Goal: Information Seeking & Learning: Learn about a topic

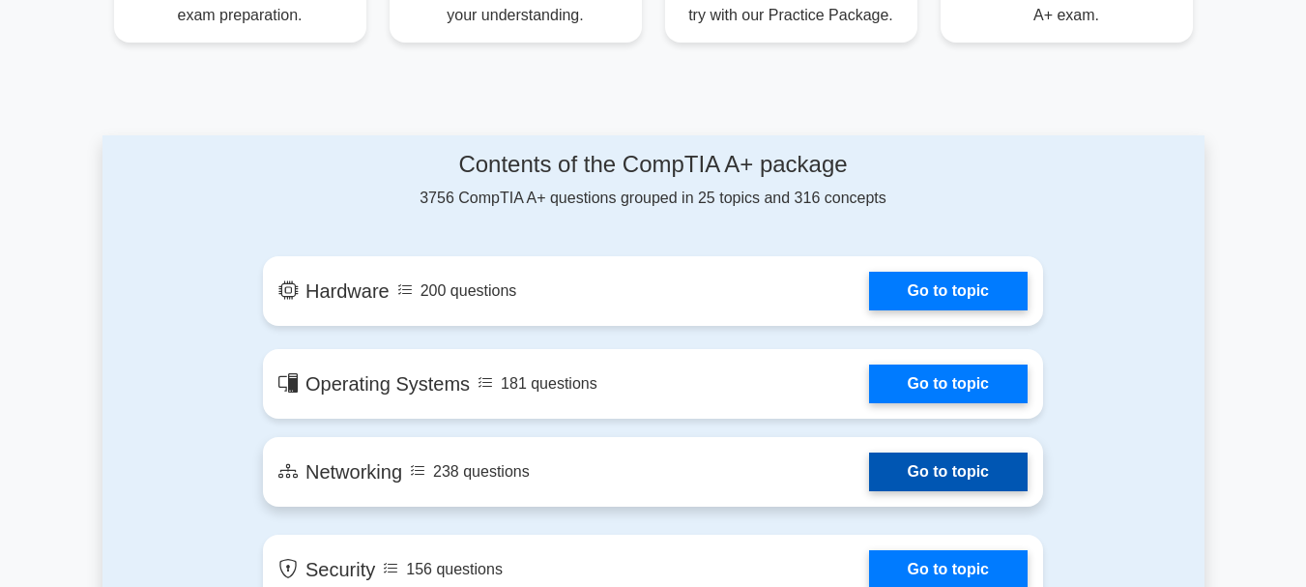
scroll to position [910, 0]
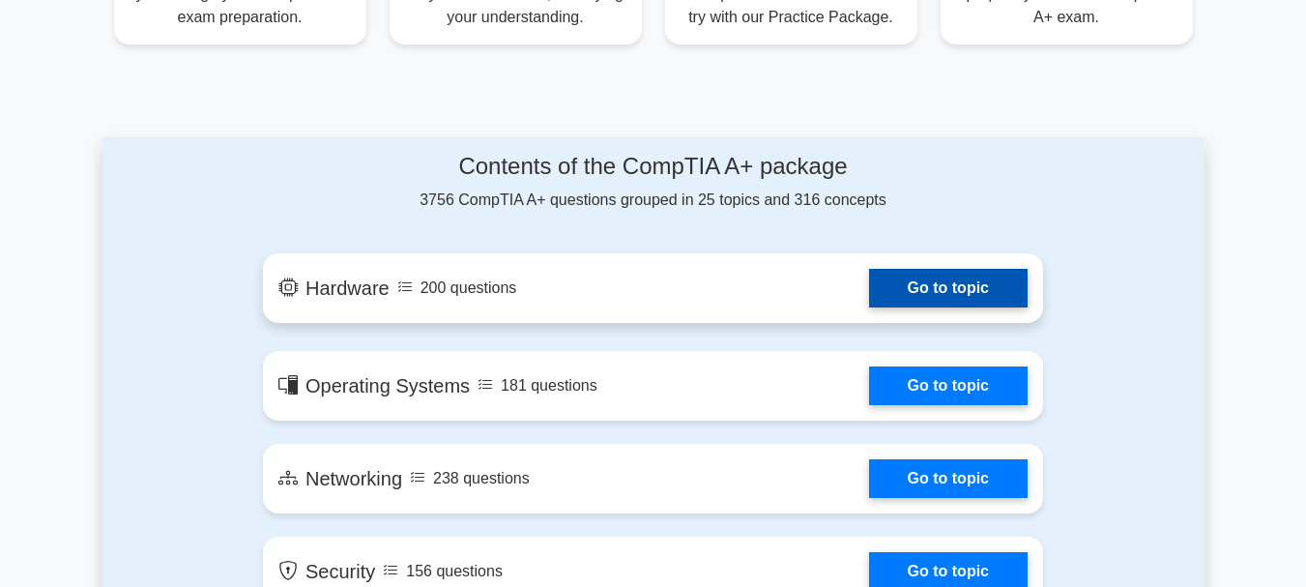
click at [942, 294] on link "Go to topic" at bounding box center [948, 288] width 159 height 39
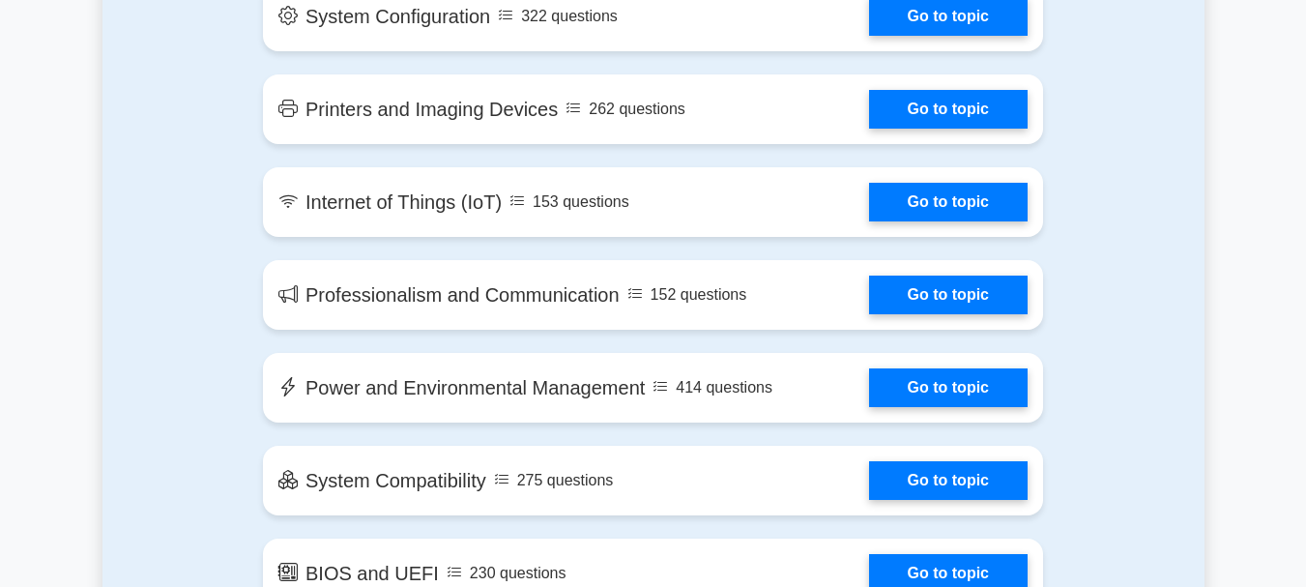
scroll to position [2580, 0]
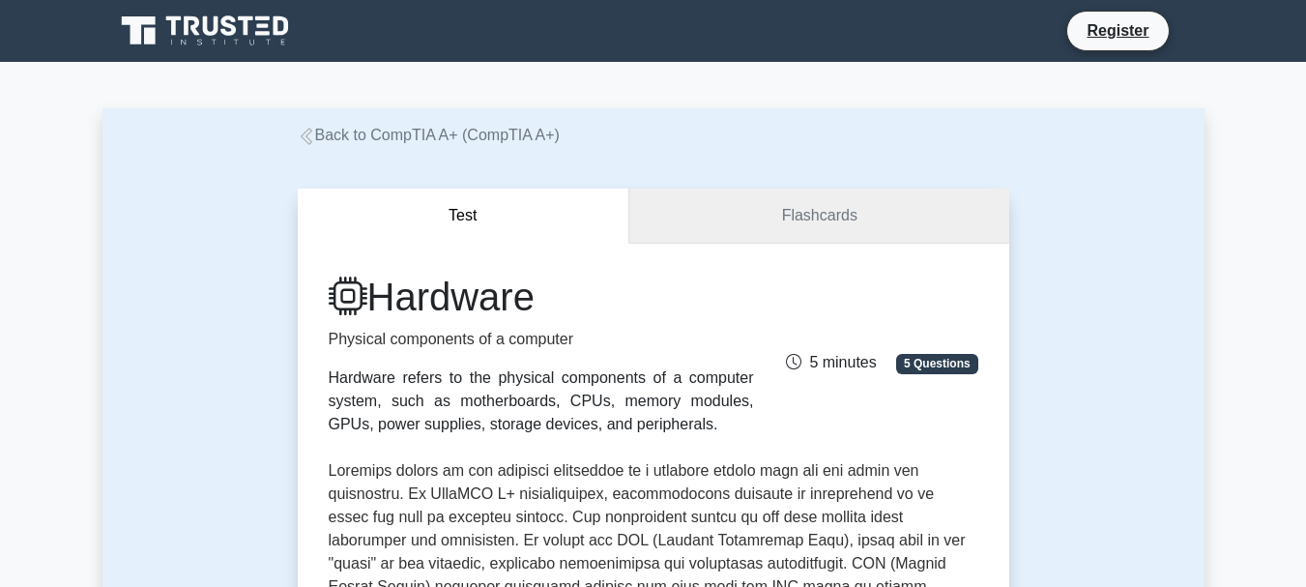
click at [748, 228] on link "Flashcards" at bounding box center [818, 215] width 379 height 55
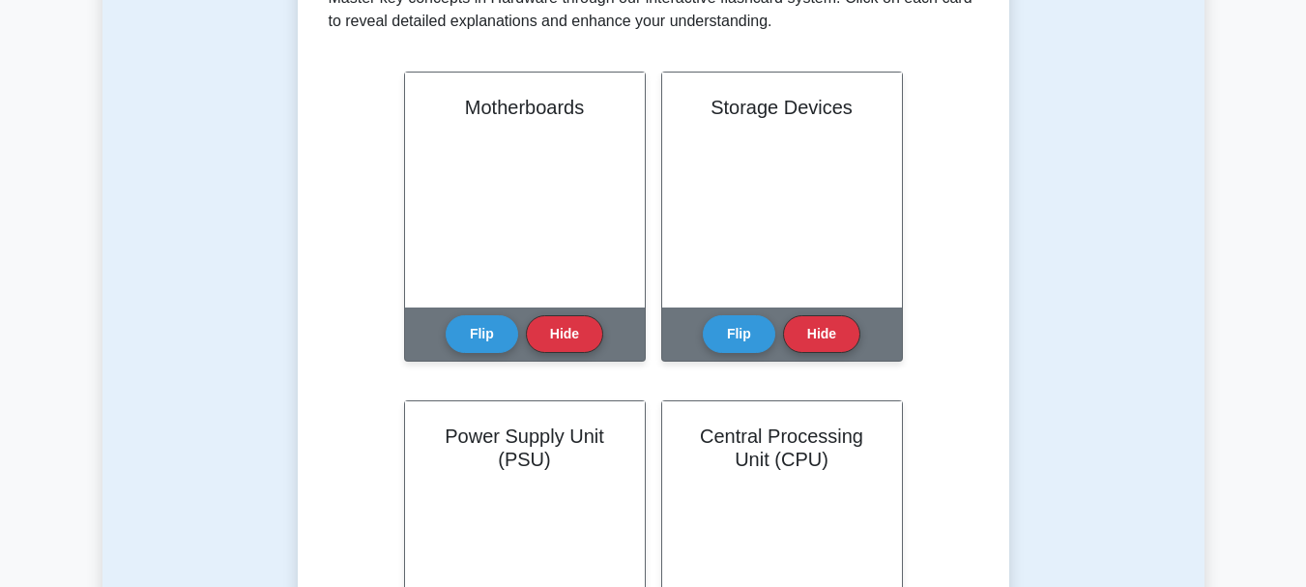
scroll to position [414, 0]
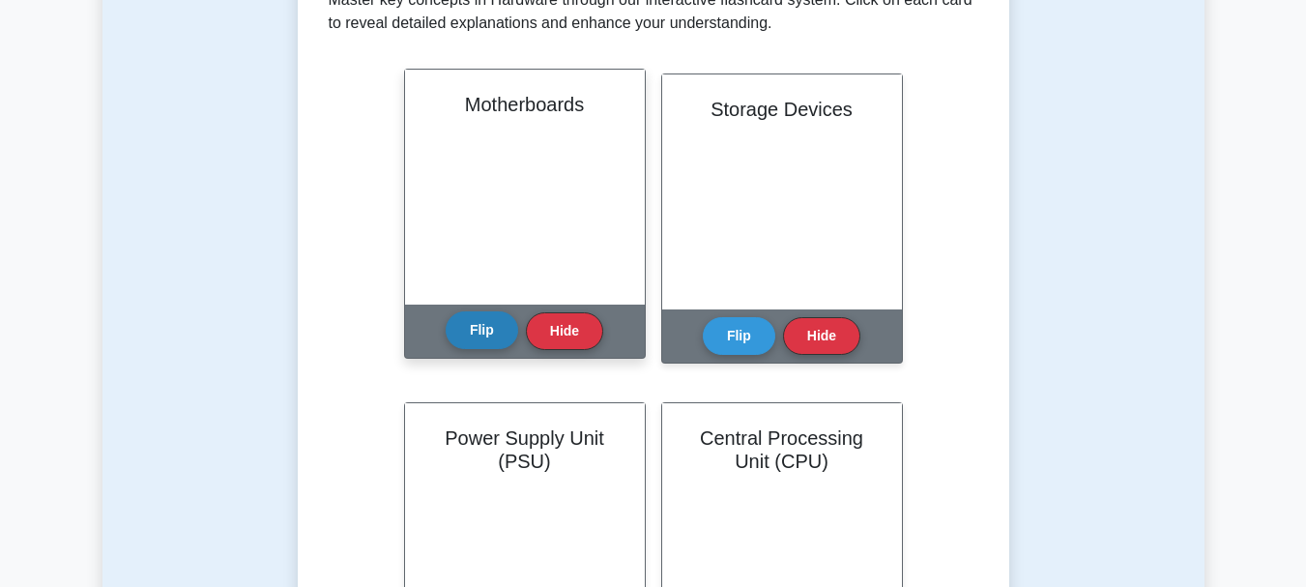
click at [483, 320] on button "Flip" at bounding box center [482, 330] width 72 height 38
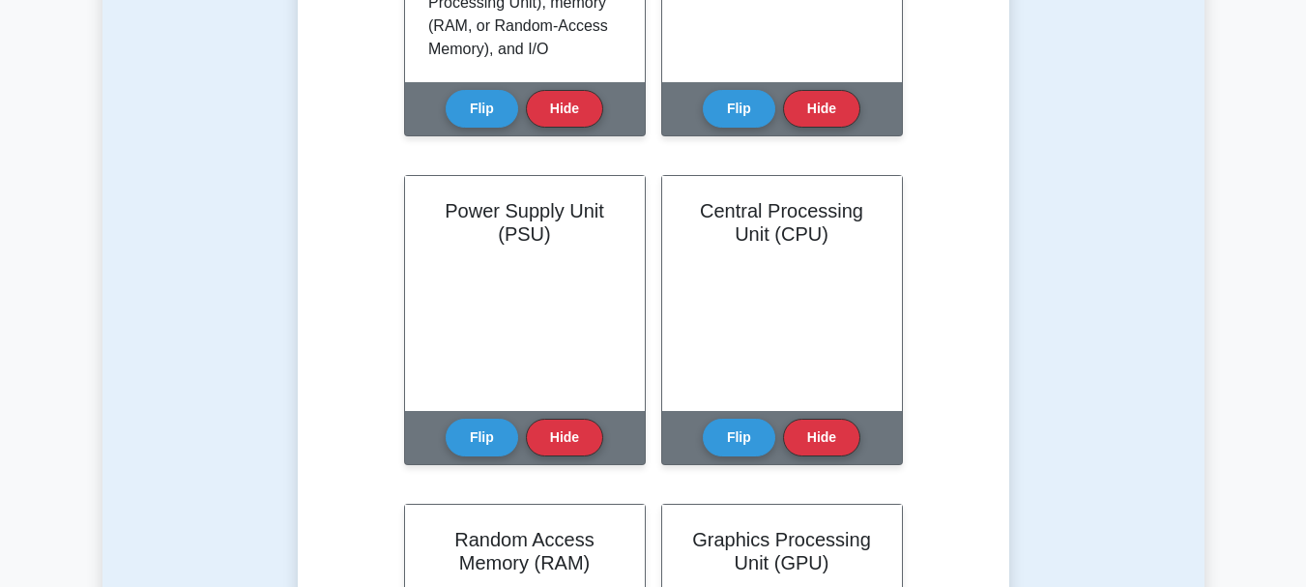
scroll to position [644, 0]
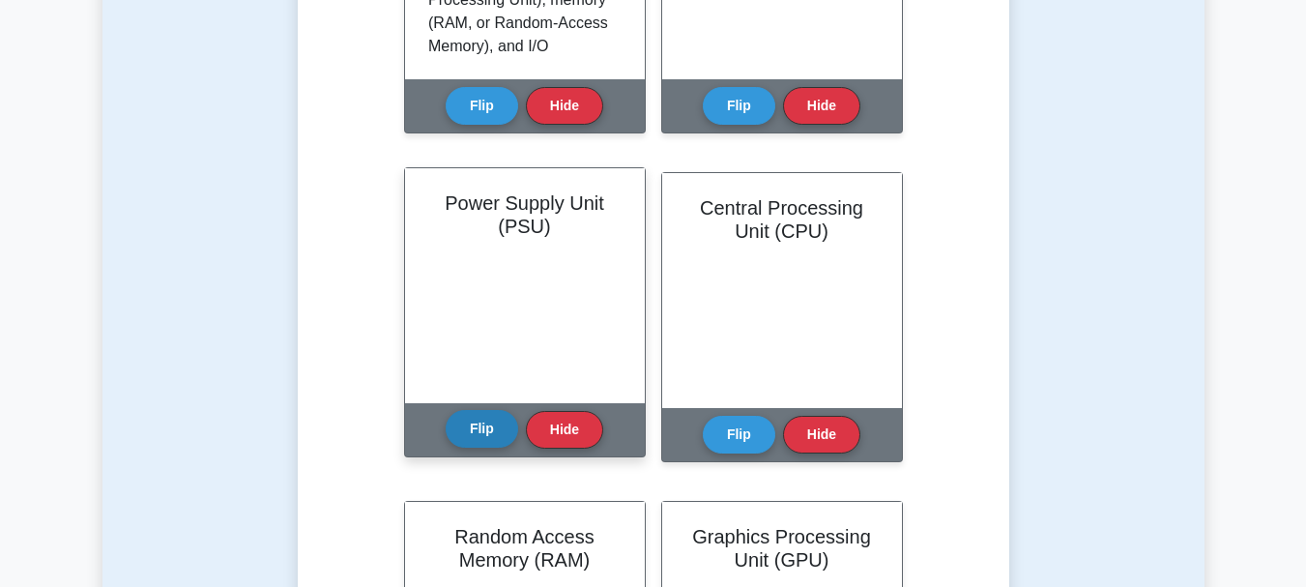
click at [490, 425] on button "Flip" at bounding box center [482, 429] width 72 height 38
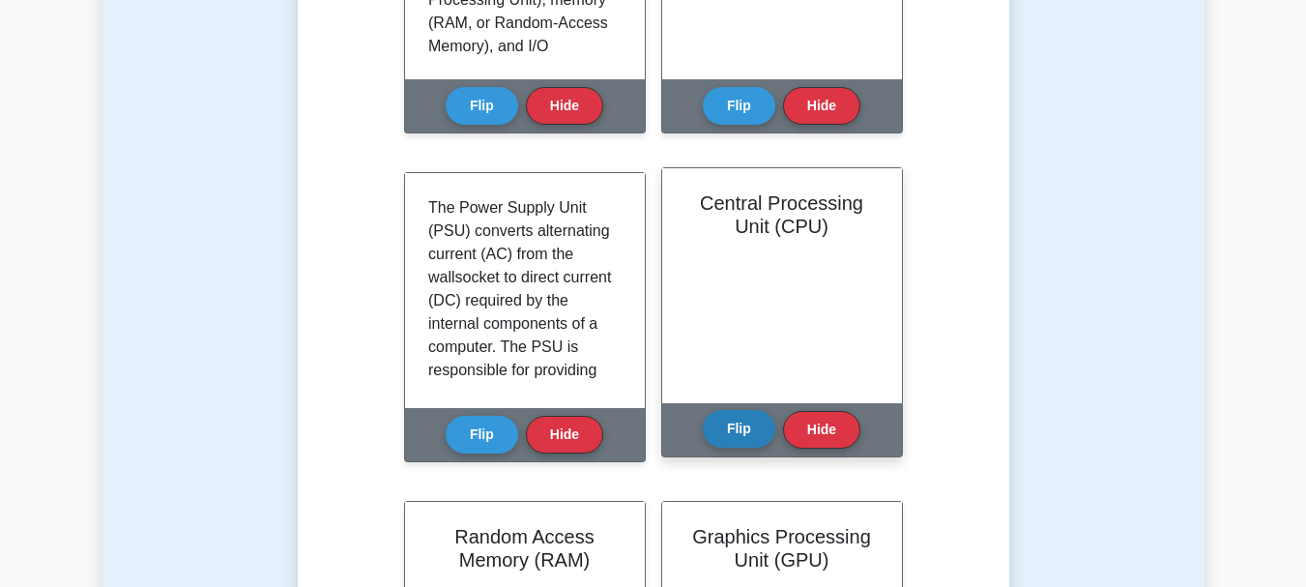
click at [743, 424] on button "Flip" at bounding box center [739, 429] width 72 height 38
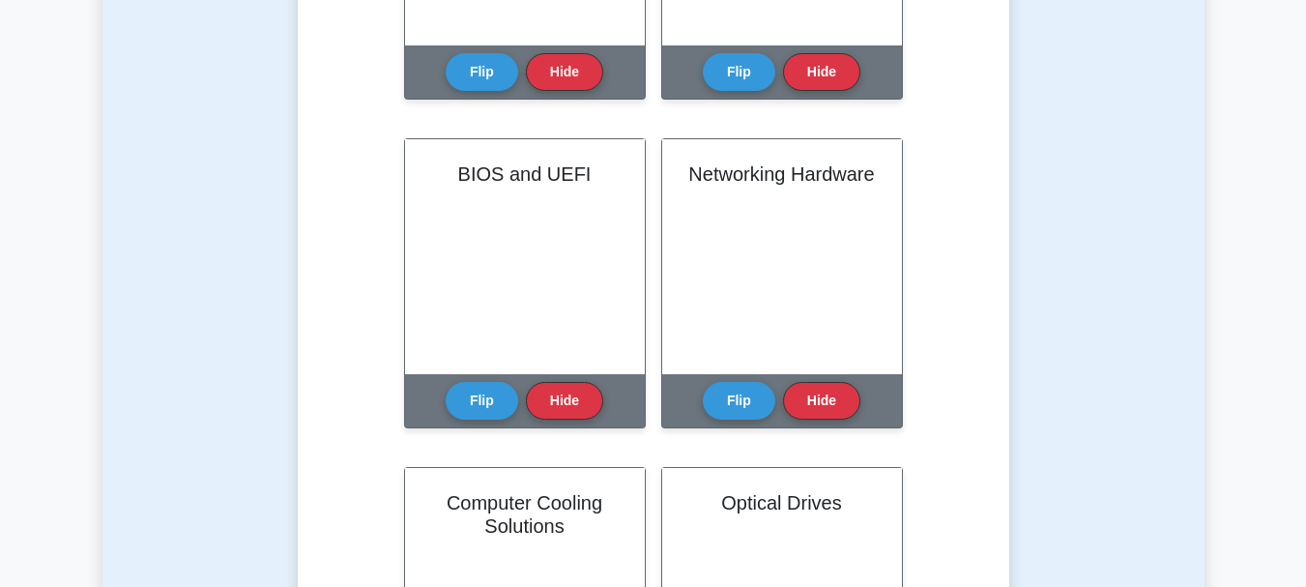
scroll to position [1701, 0]
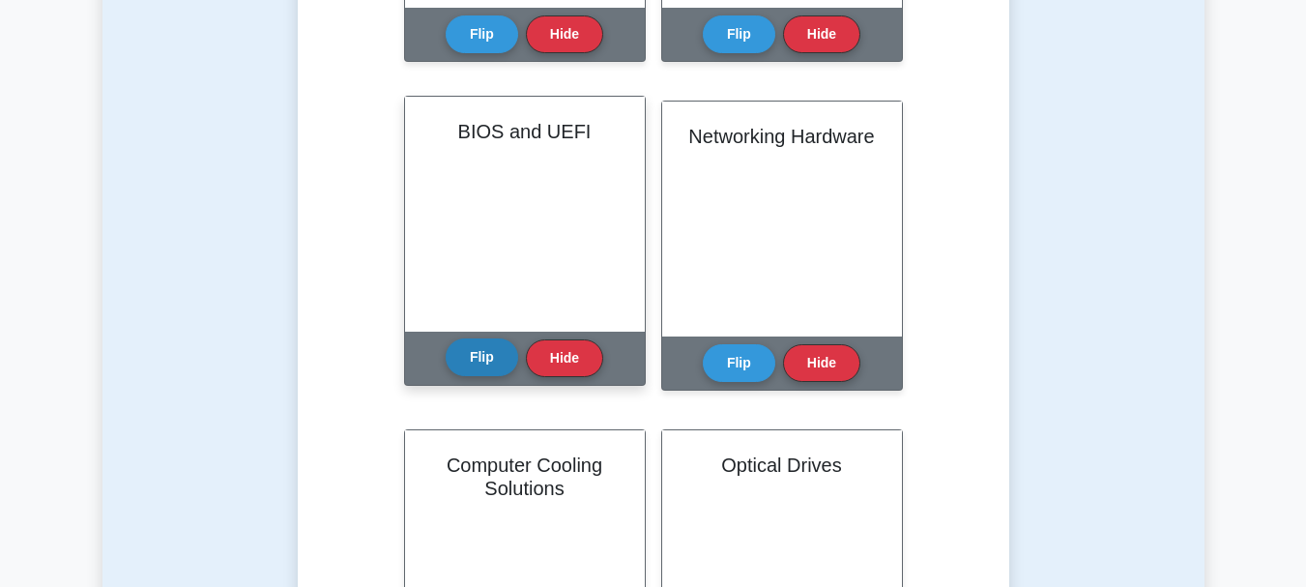
click at [492, 354] on button "Flip" at bounding box center [482, 357] width 72 height 38
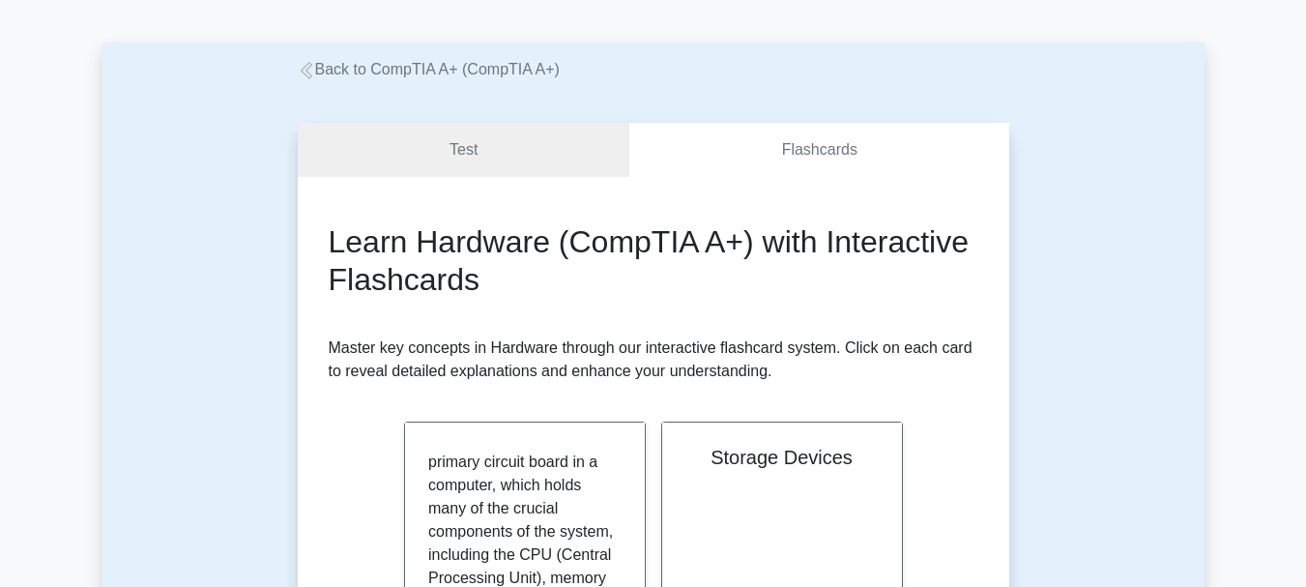
scroll to position [54, 0]
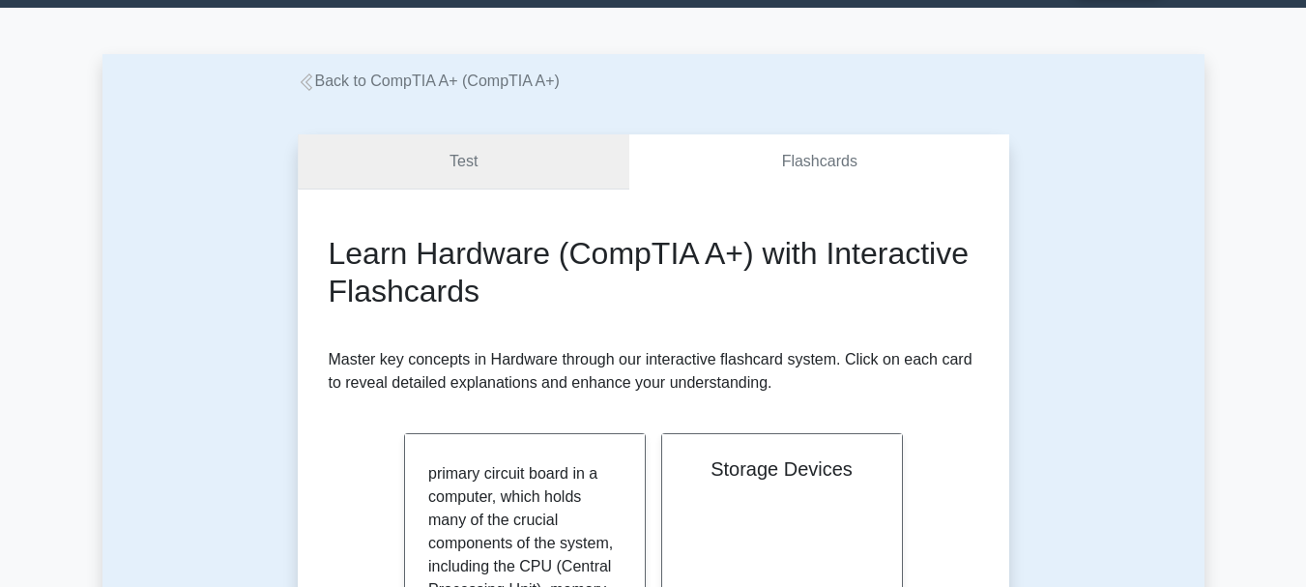
click at [464, 161] on link "Test" at bounding box center [464, 161] width 332 height 55
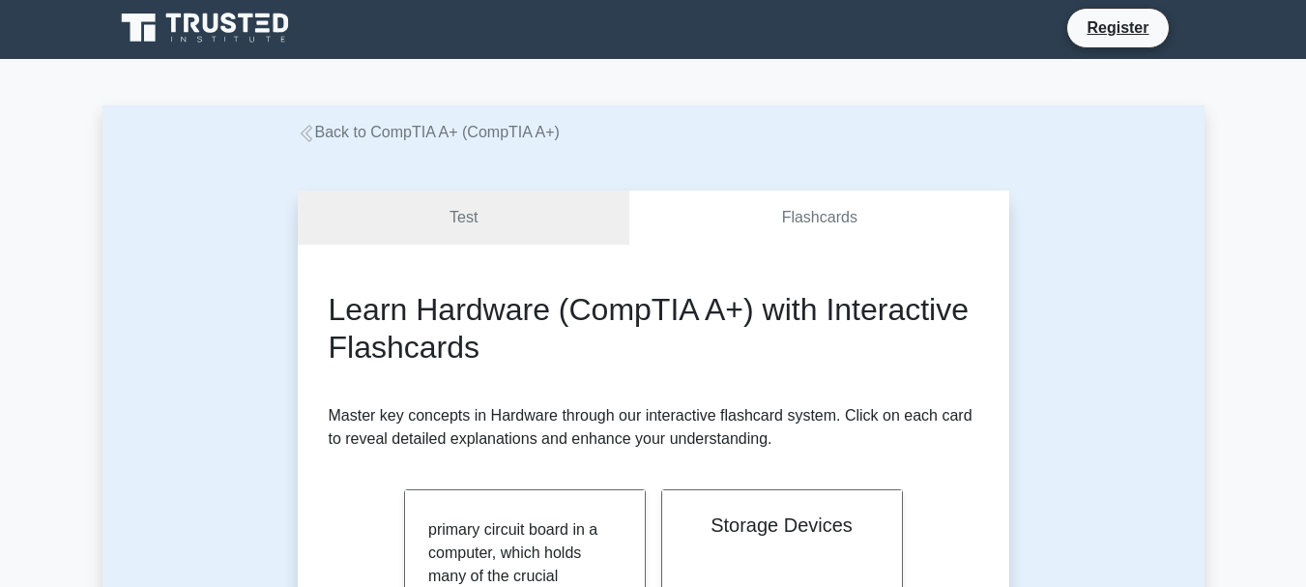
scroll to position [0, 0]
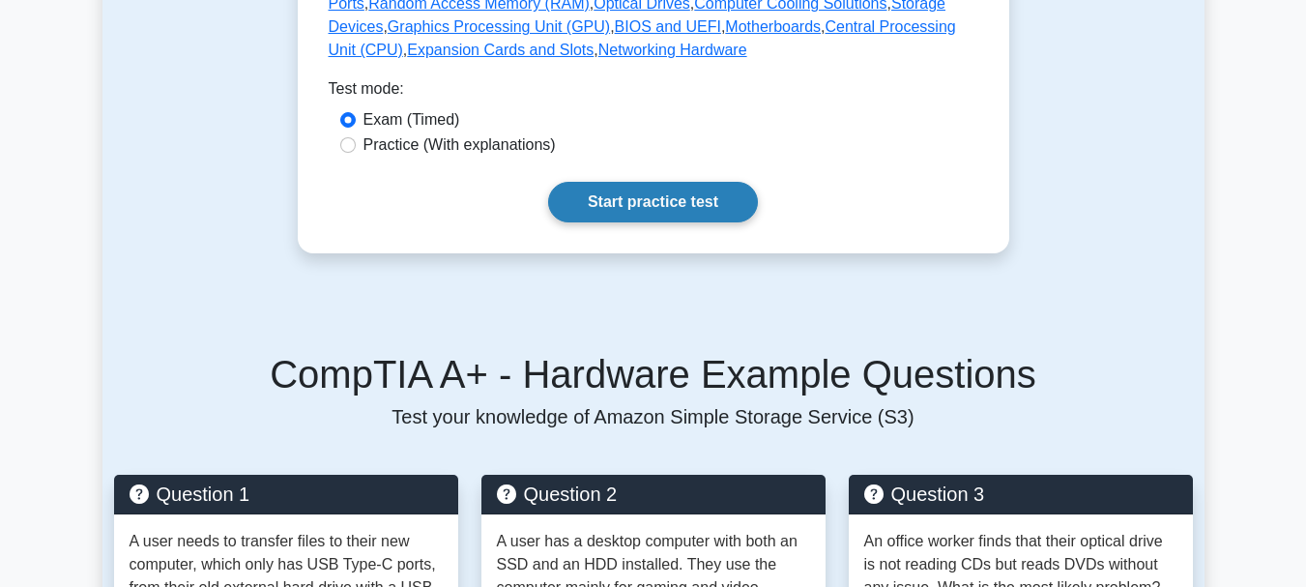
scroll to position [1046, 0]
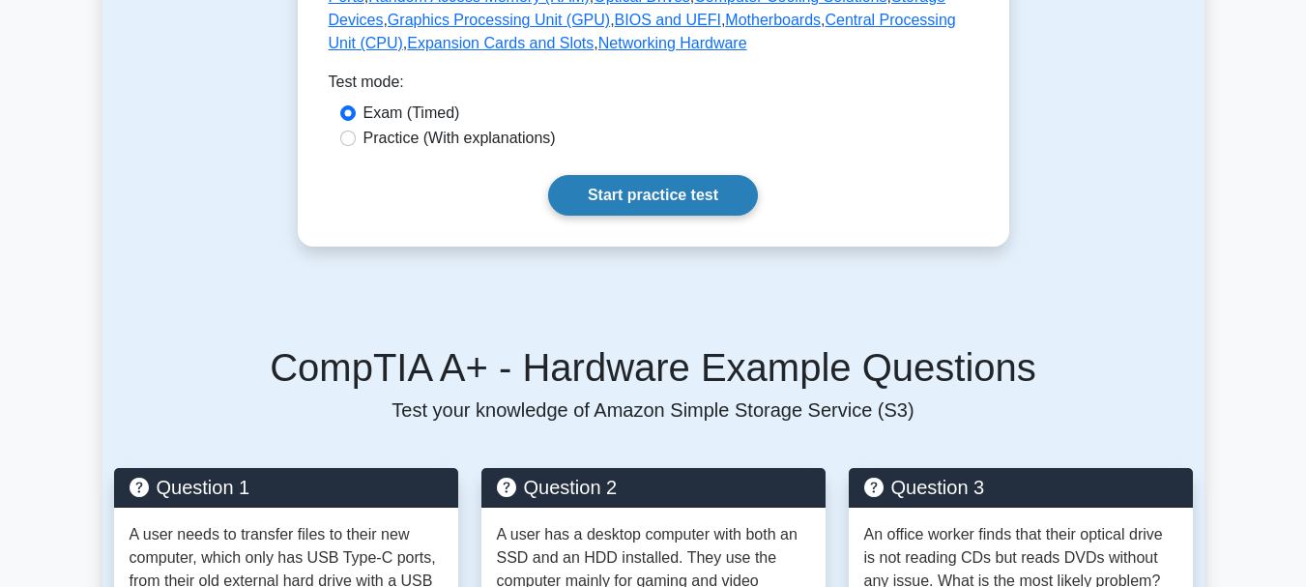
click at [680, 175] on link "Start practice test" at bounding box center [653, 195] width 210 height 41
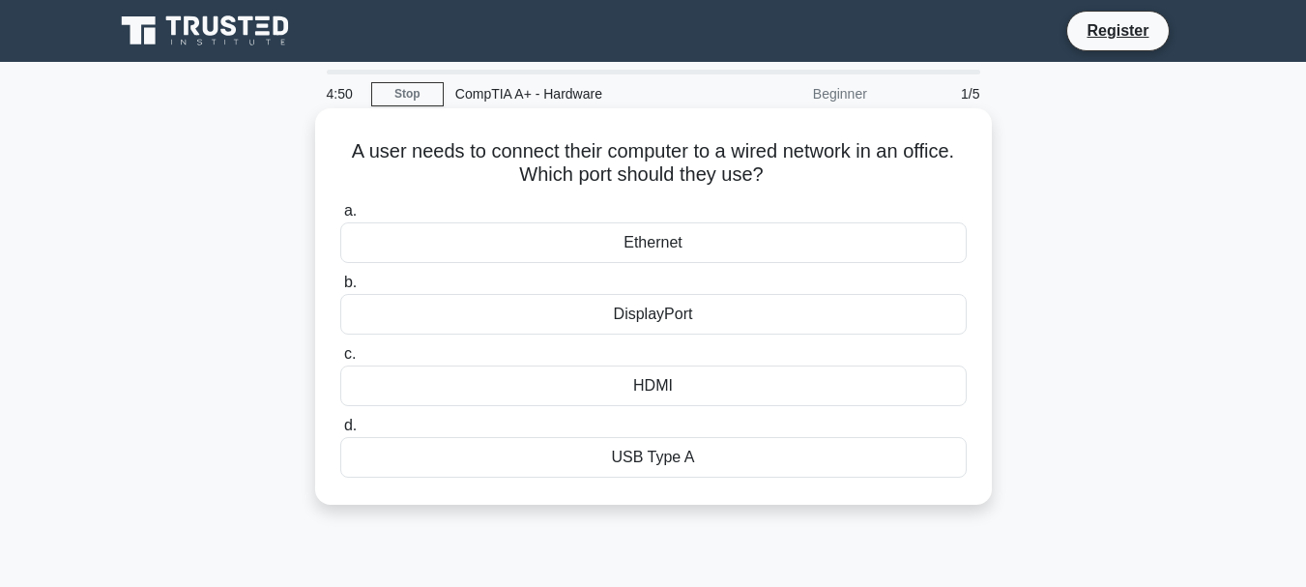
click at [668, 255] on div "Ethernet" at bounding box center [653, 242] width 626 height 41
click at [340, 217] on input "a. Ethernet" at bounding box center [340, 211] width 0 height 13
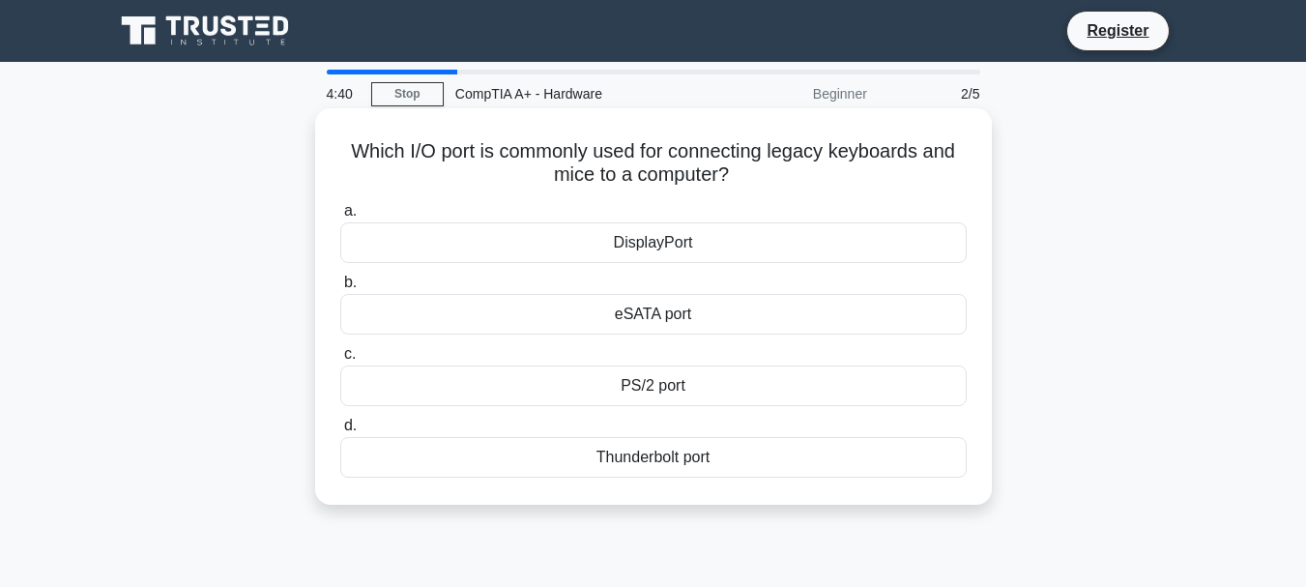
click at [626, 318] on div "eSATA port" at bounding box center [653, 314] width 626 height 41
click at [340, 289] on input "b. eSATA port" at bounding box center [340, 282] width 0 height 13
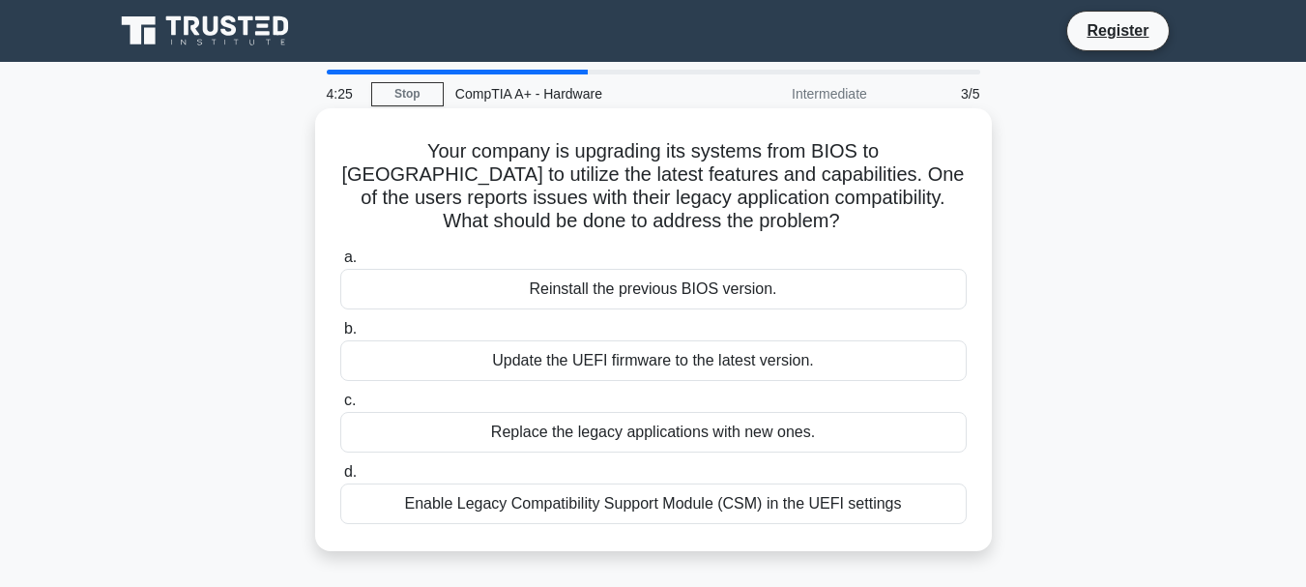
click at [612, 508] on div "Enable Legacy Compatibility Support Module (CSM) in the UEFI settings" at bounding box center [653, 503] width 626 height 41
click at [340, 478] on input "d. Enable Legacy Compatibility Support Module (CSM) in the UEFI settings" at bounding box center [340, 472] width 0 height 13
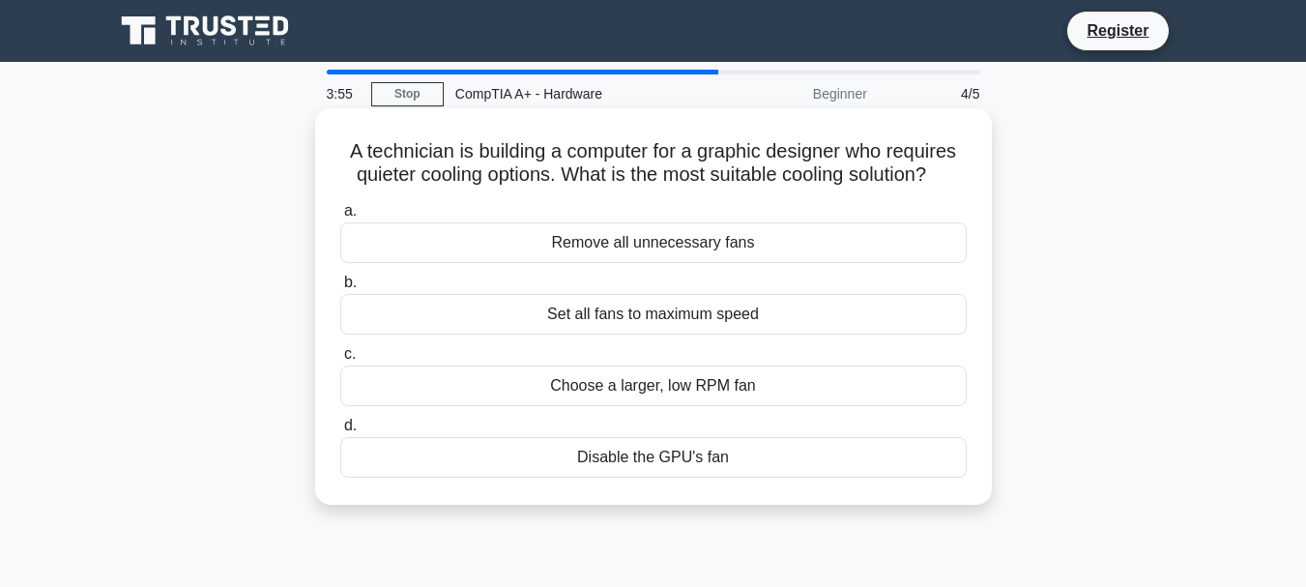
click at [657, 391] on div "Choose a larger, low RPM fan" at bounding box center [653, 385] width 626 height 41
click at [340, 361] on input "c. Choose a larger, low RPM fan" at bounding box center [340, 354] width 0 height 13
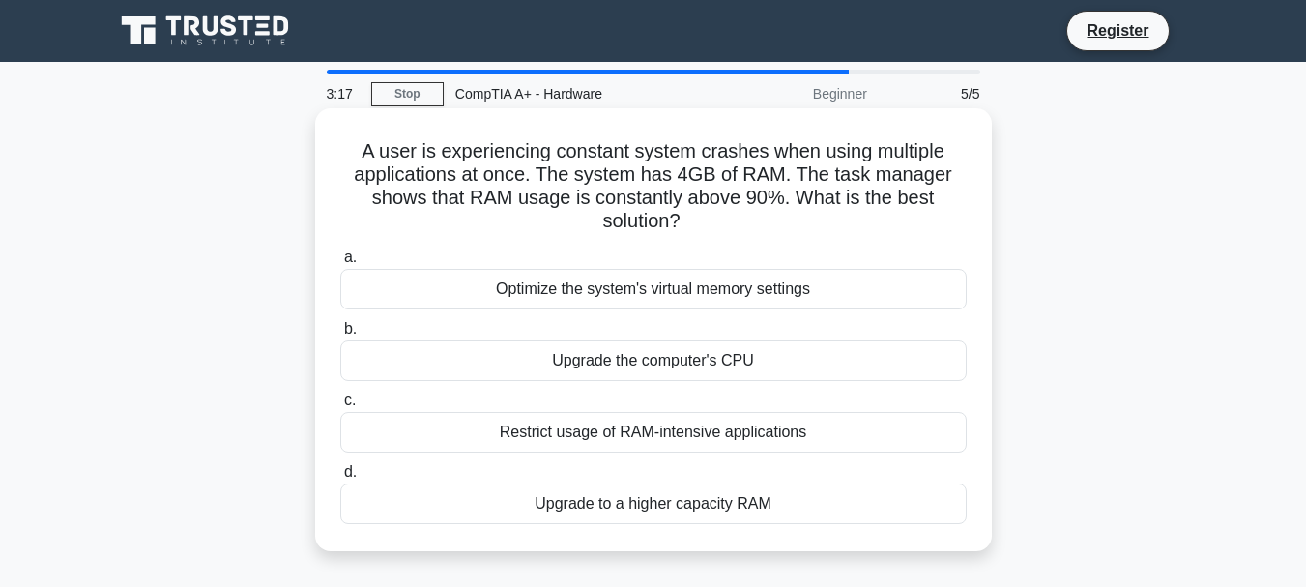
click at [643, 512] on div "Upgrade to a higher capacity RAM" at bounding box center [653, 503] width 626 height 41
click at [340, 478] on input "d. Upgrade to a higher capacity RAM" at bounding box center [340, 472] width 0 height 13
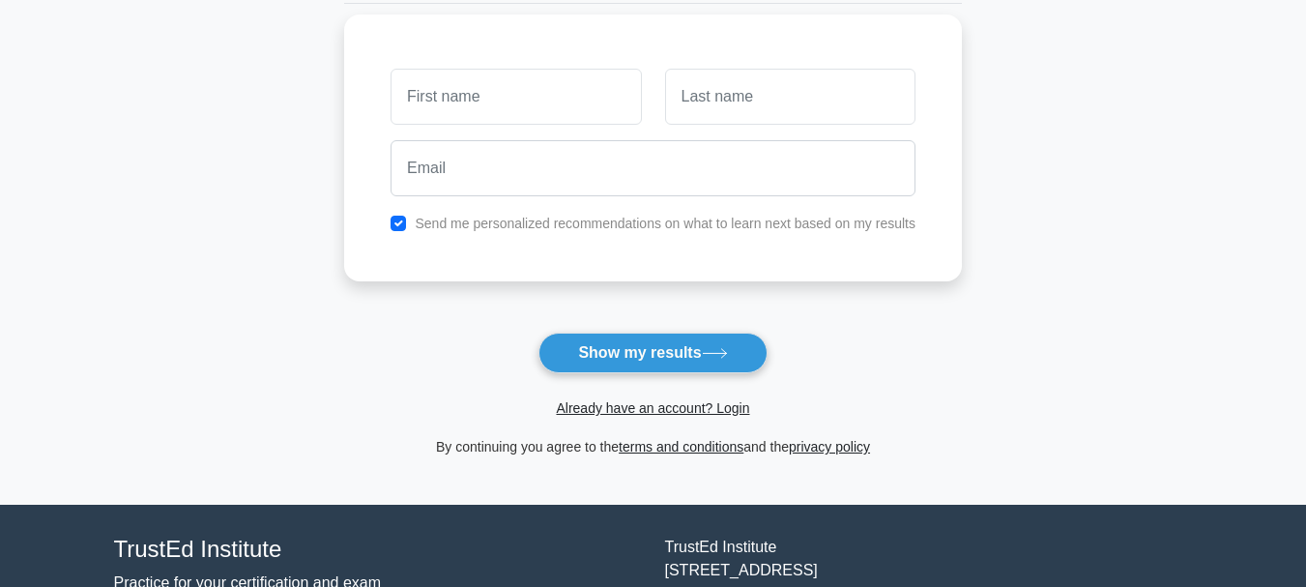
scroll to position [254, 0]
click at [621, 355] on button "Show my results" at bounding box center [652, 352] width 228 height 41
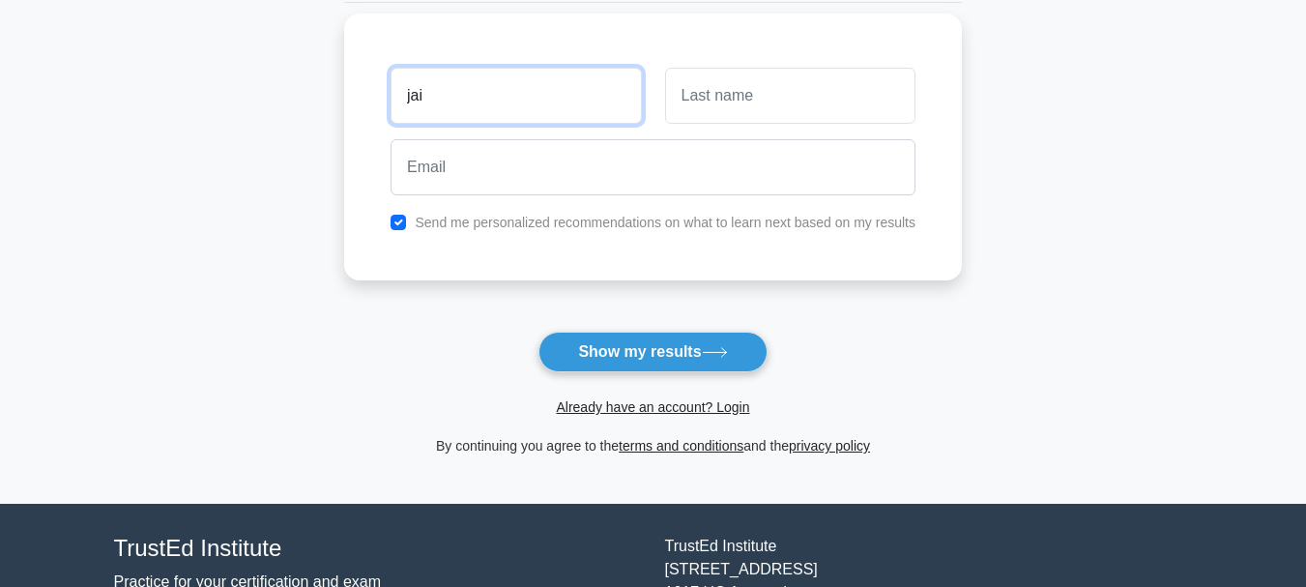
type input "jai"
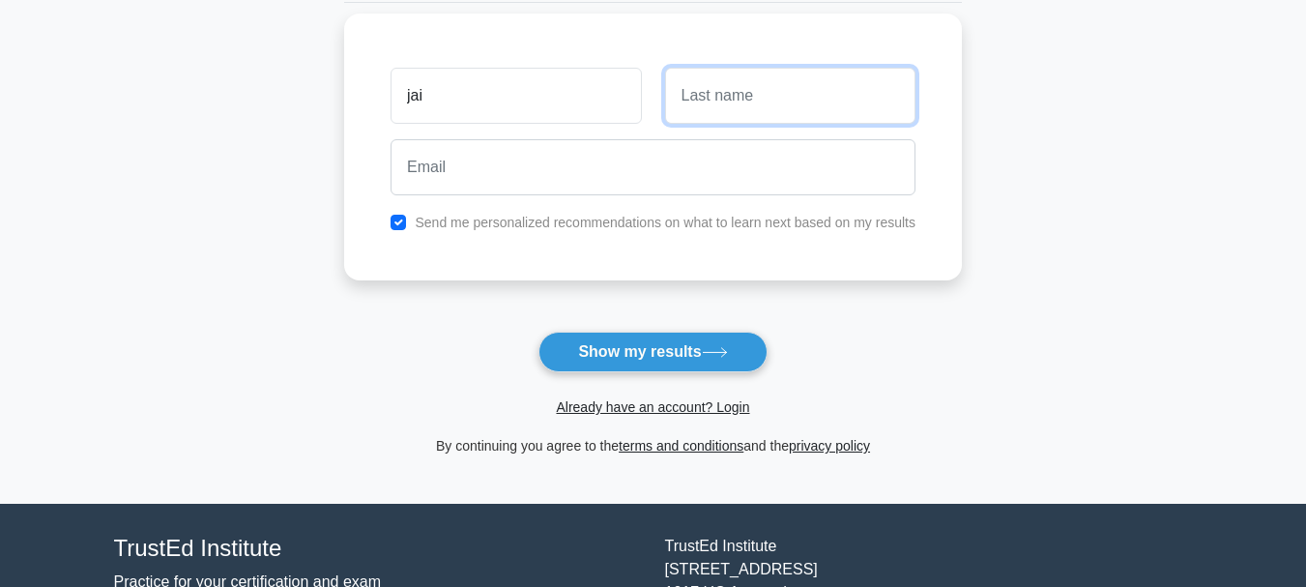
click at [777, 91] on input "text" at bounding box center [790, 96] width 250 height 56
type input "gl"
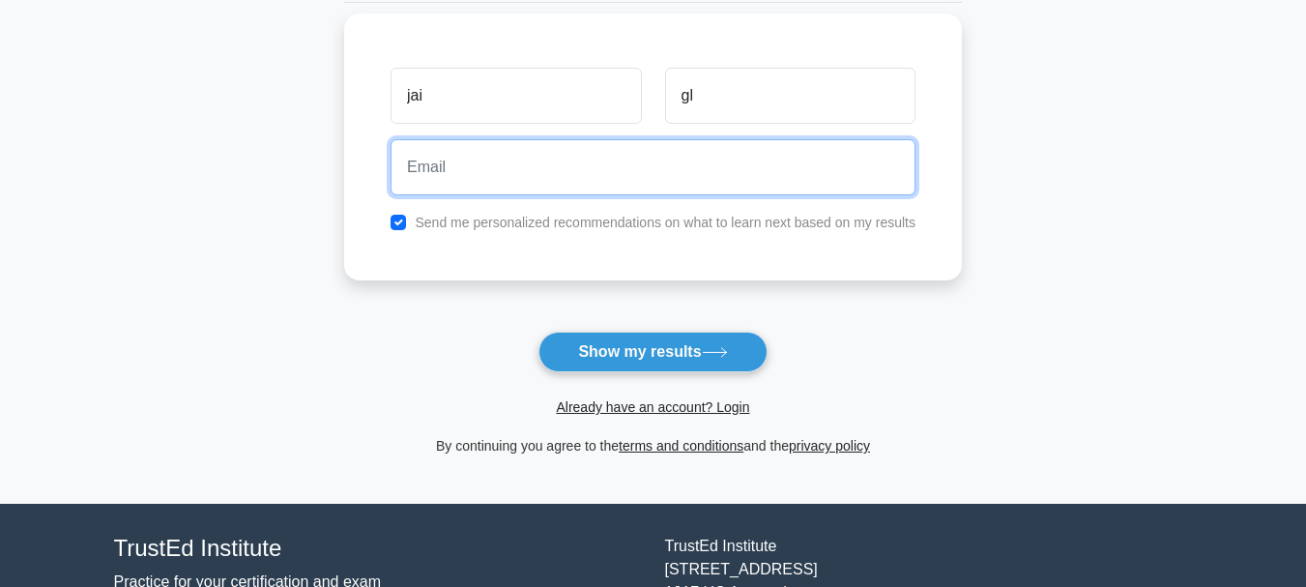
click at [615, 151] on input "email" at bounding box center [652, 167] width 525 height 56
type input "jaimeet10gill@gmail.com"
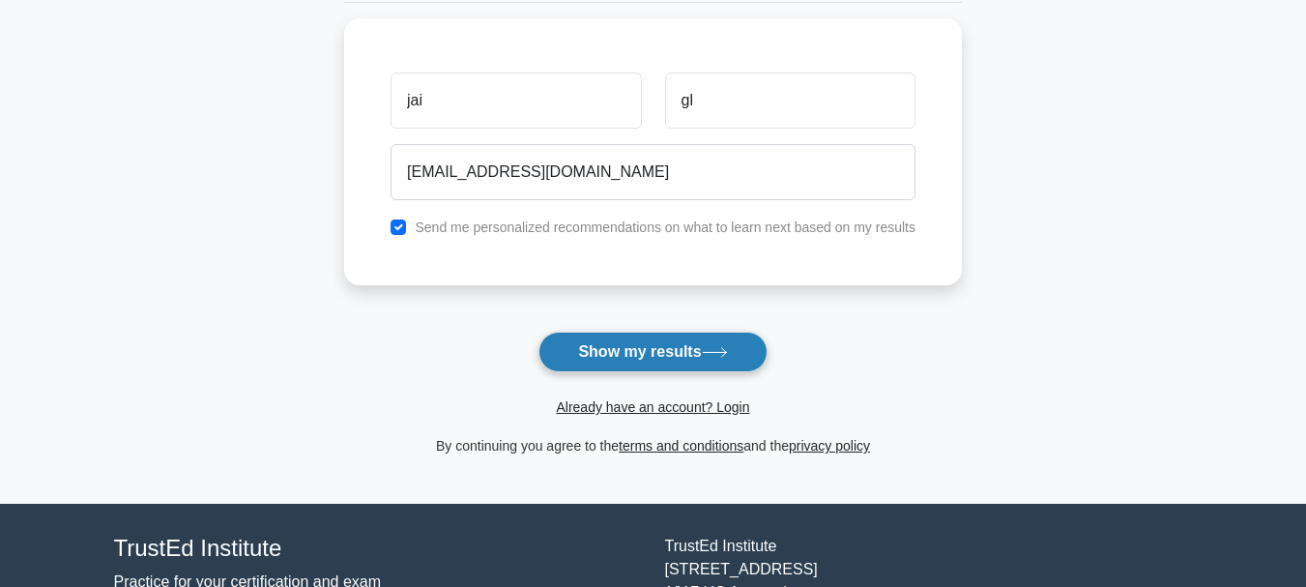
click at [605, 355] on button "Show my results" at bounding box center [652, 352] width 228 height 41
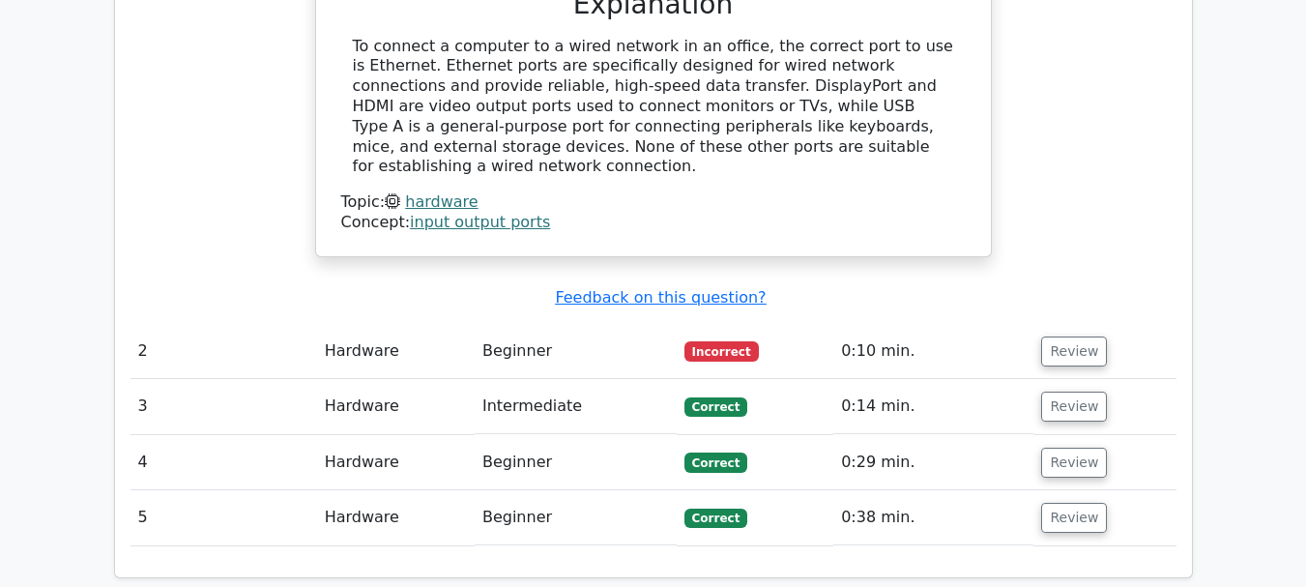
scroll to position [1865, 0]
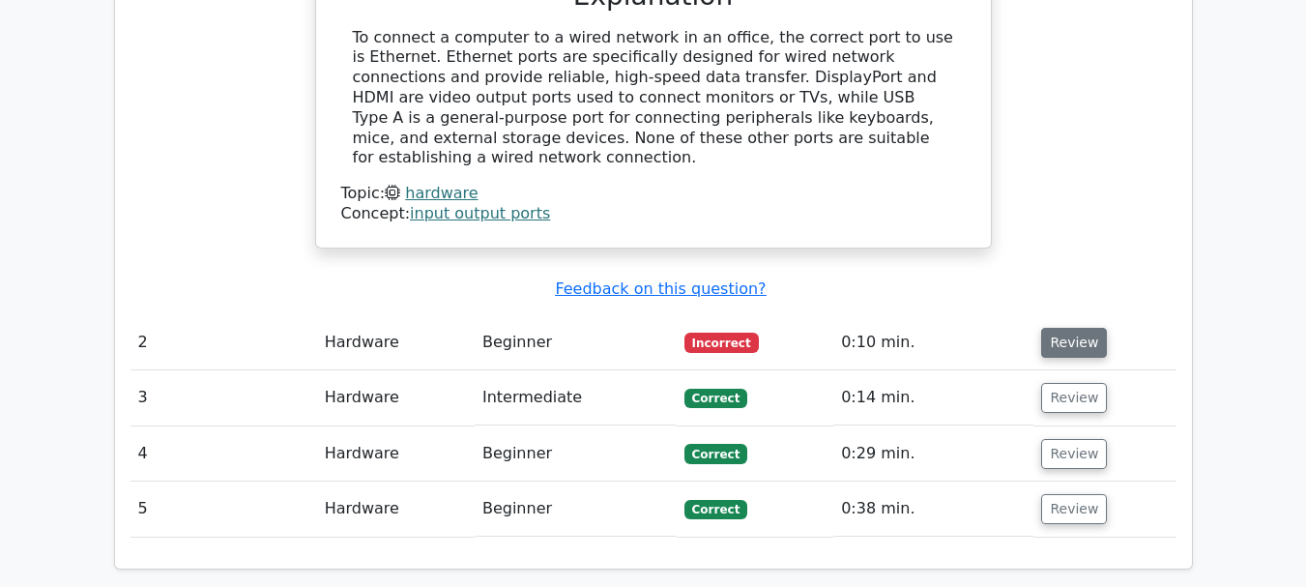
click at [1055, 328] on button "Review" at bounding box center [1074, 343] width 66 height 30
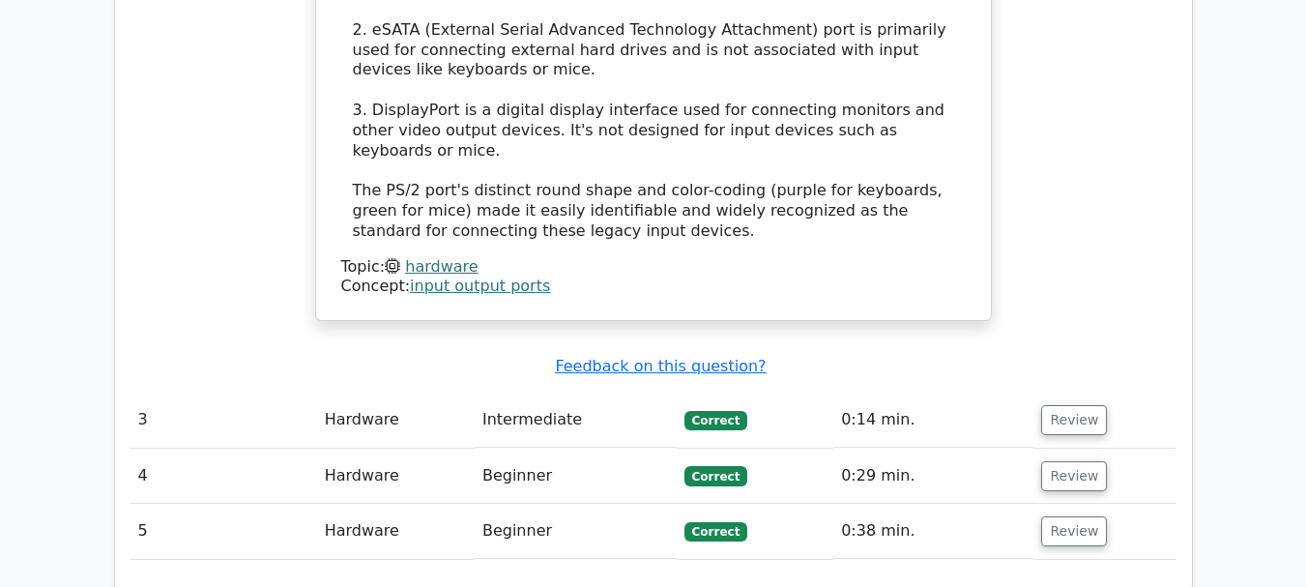
scroll to position [2955, 0]
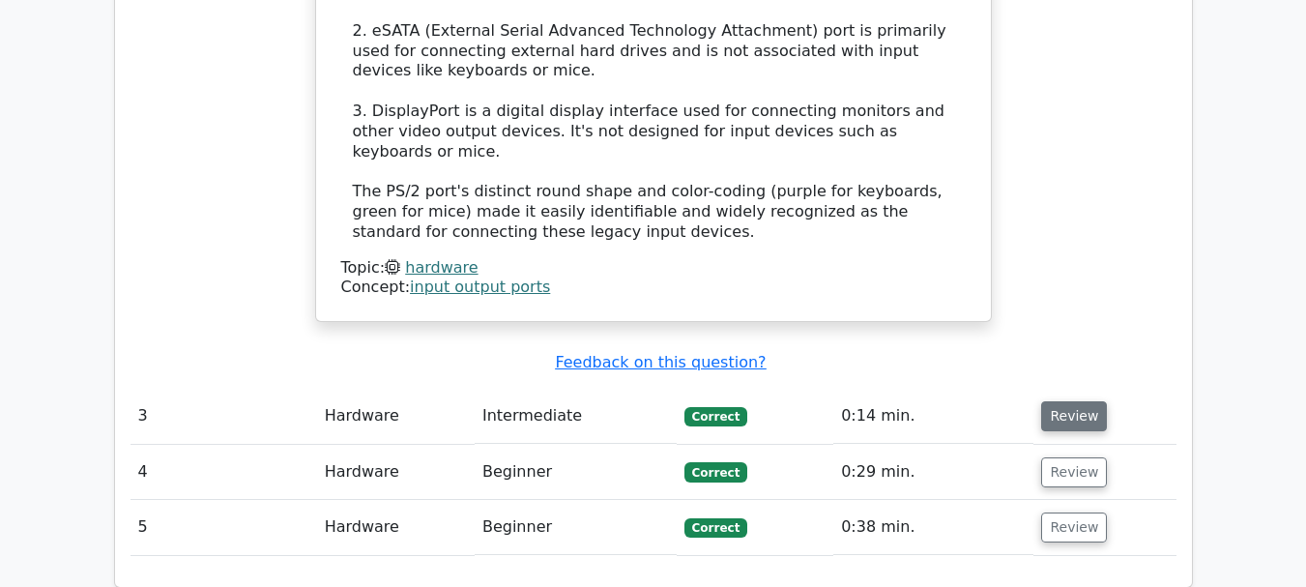
click at [1046, 401] on button "Review" at bounding box center [1074, 416] width 66 height 30
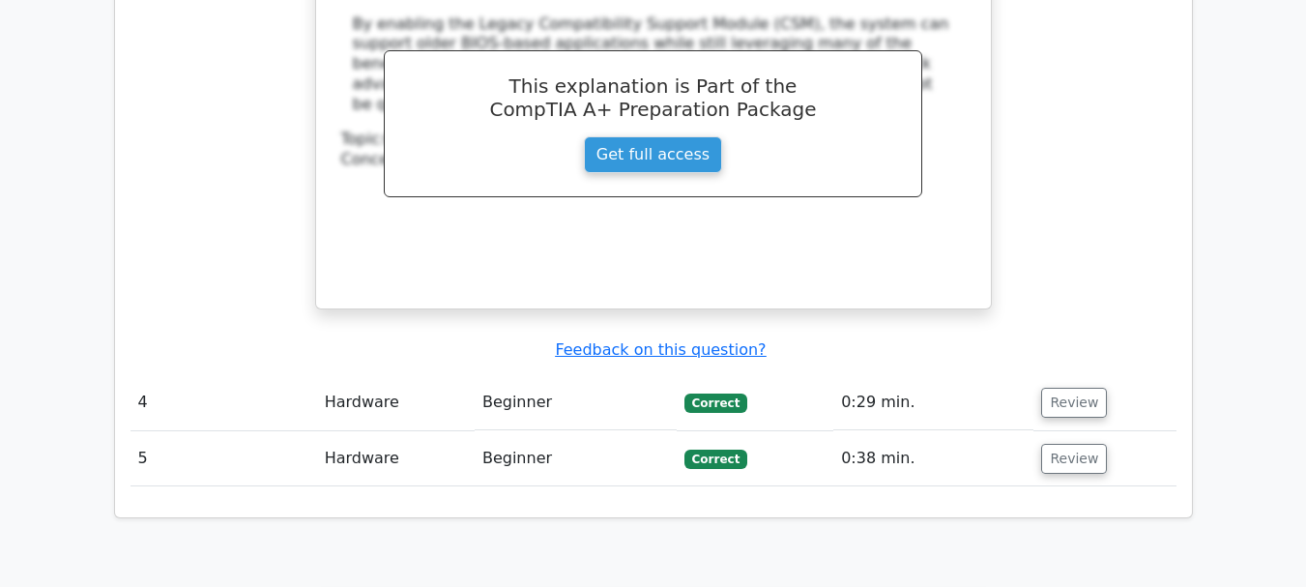
scroll to position [3874, 0]
click at [1076, 387] on button "Review" at bounding box center [1074, 402] width 66 height 30
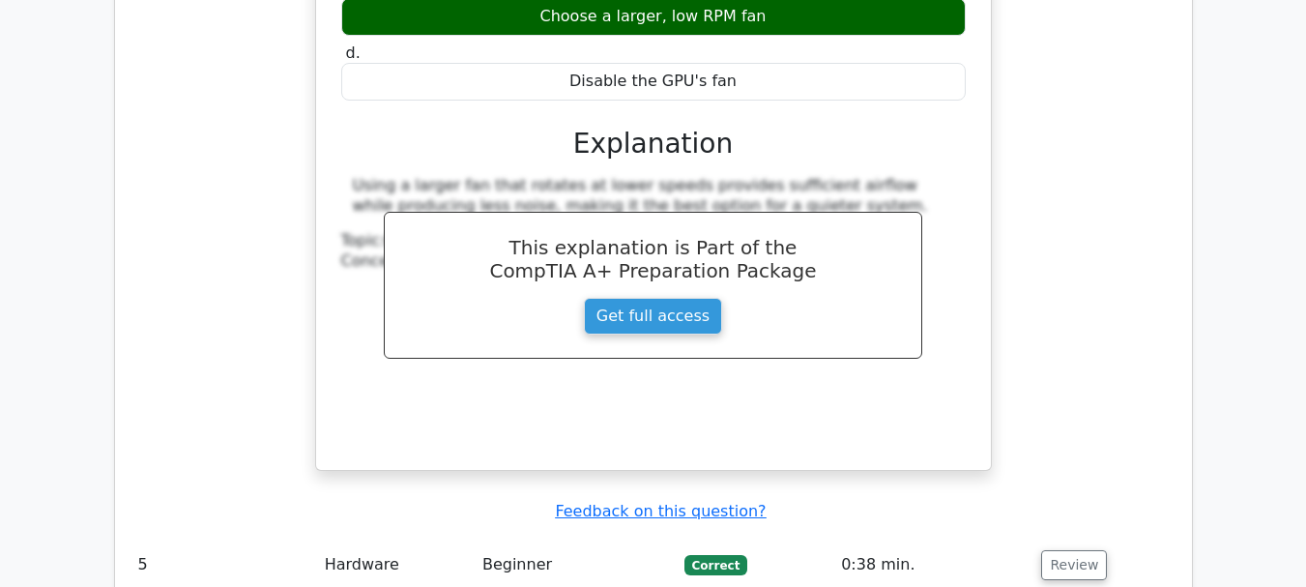
scroll to position [4571, 0]
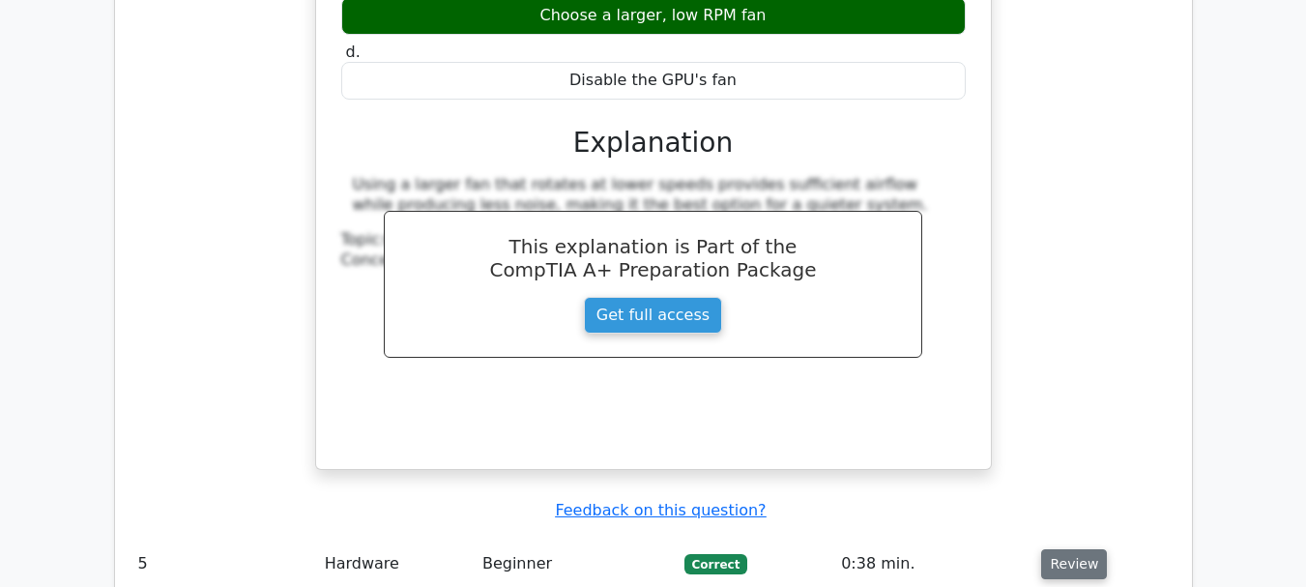
click at [1075, 549] on button "Review" at bounding box center [1074, 564] width 66 height 30
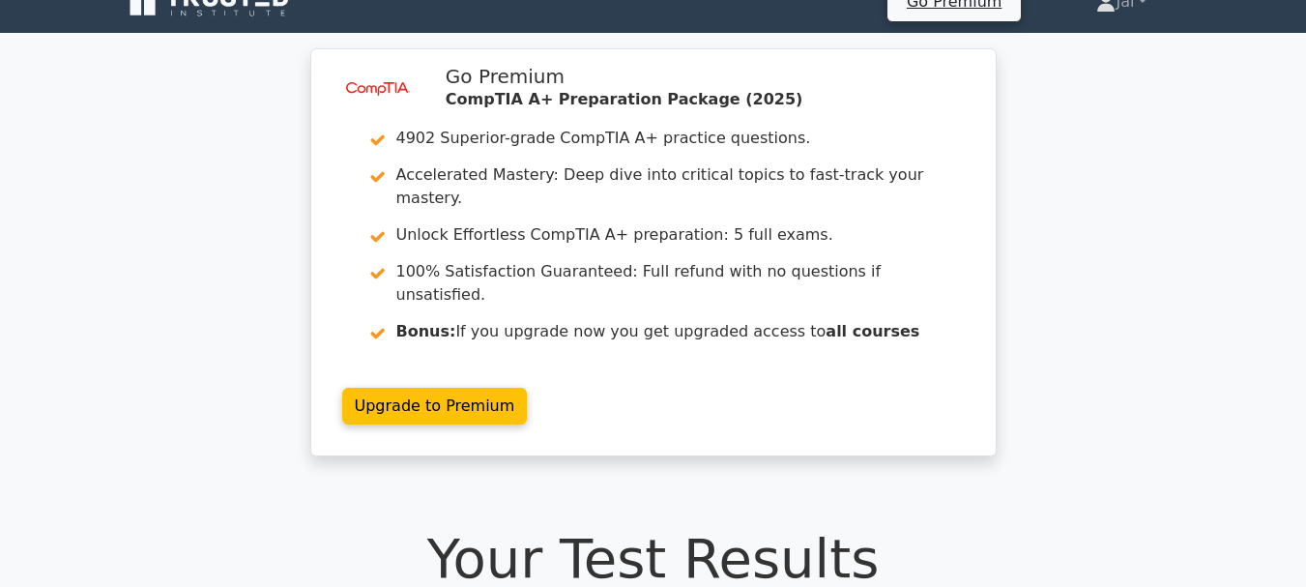
scroll to position [0, 0]
